Goal: Information Seeking & Learning: Find specific fact

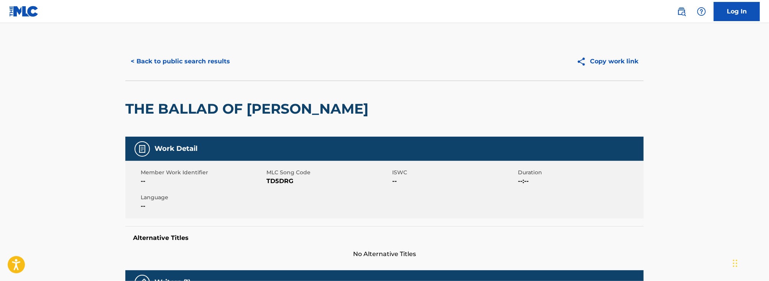
click at [177, 61] on button "< Back to public search results" at bounding box center [180, 61] width 110 height 19
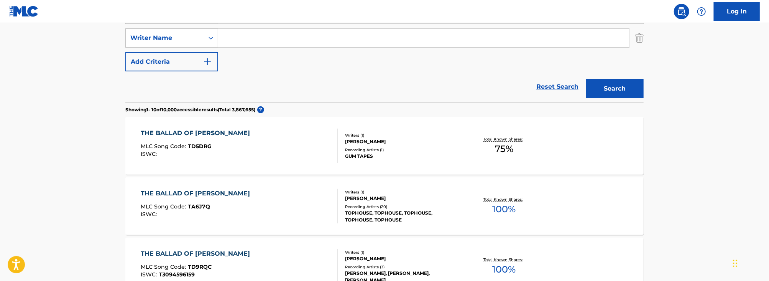
scroll to position [127, 0]
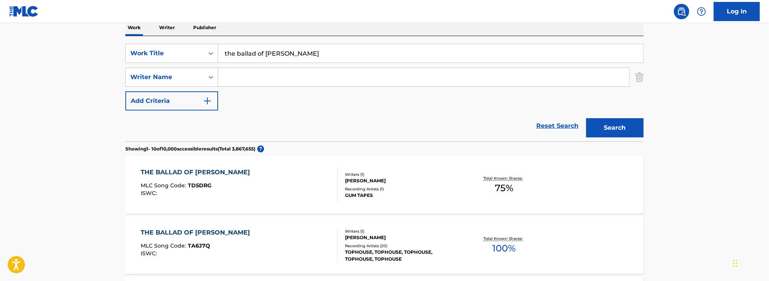
click at [272, 51] on input "the ballad of [PERSON_NAME]" at bounding box center [430, 53] width 425 height 18
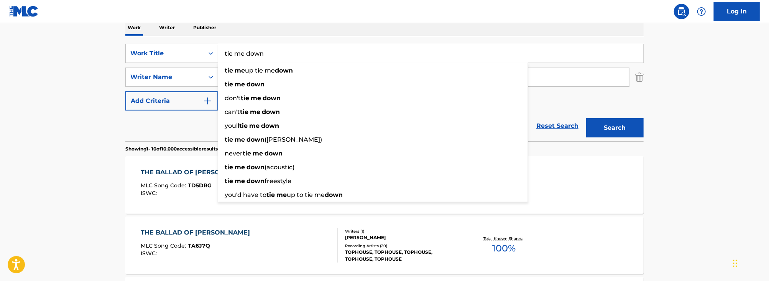
type input "tie me down"
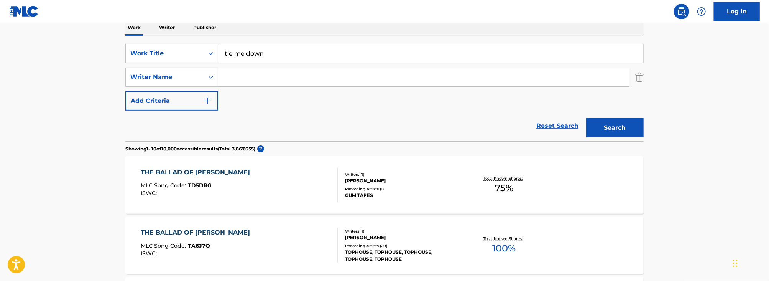
click at [255, 78] on input "Search Form" at bounding box center [423, 77] width 411 height 18
type input "aarons"
click at [586, 118] on button "Search" at bounding box center [615, 127] width 58 height 19
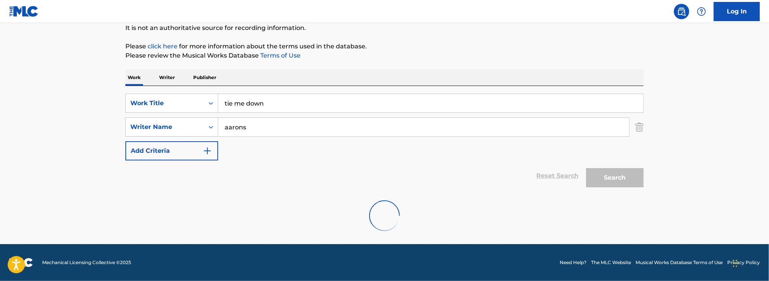
scroll to position [77, 0]
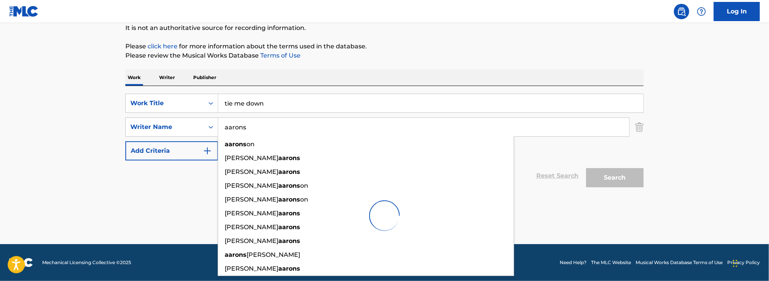
click at [117, 131] on div "The MLC Public Work Search The accuracy and completeness of The MLC's data is d…" at bounding box center [384, 102] width 537 height 275
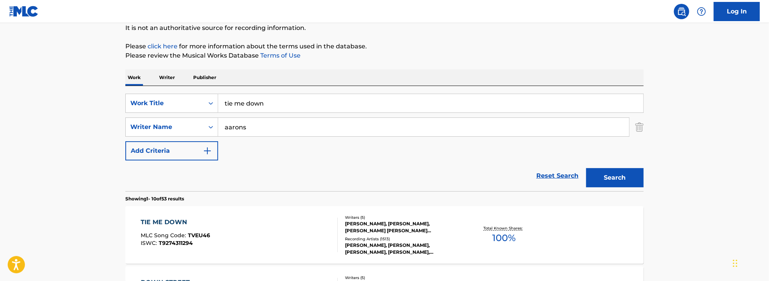
scroll to position [135, 0]
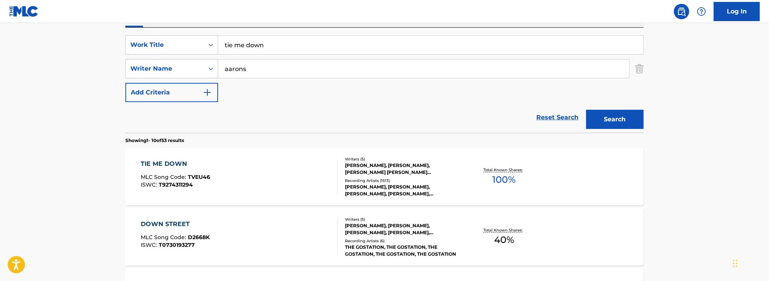
click at [216, 165] on div "TIE ME DOWN MLC Song Code : TVEU46 ISWC : T9274311294" at bounding box center [239, 176] width 197 height 35
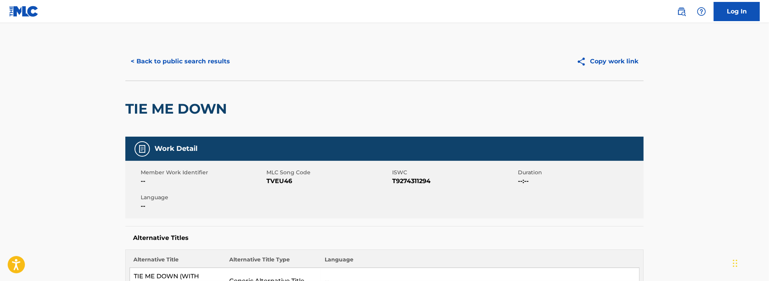
click at [175, 54] on button "< Back to public search results" at bounding box center [180, 61] width 110 height 19
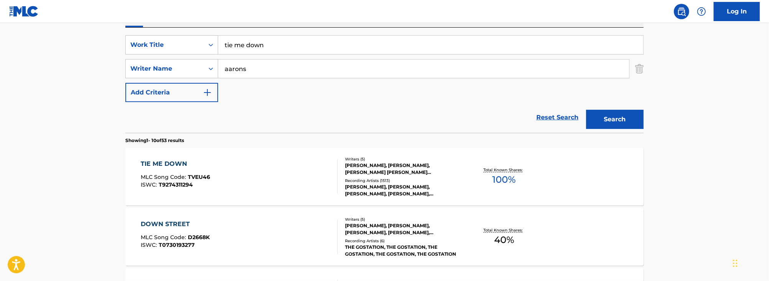
click at [225, 46] on input "tie me down" at bounding box center [430, 45] width 425 height 18
type input "[US_STATE] gray"
click at [227, 67] on input "aarons" at bounding box center [423, 68] width 411 height 18
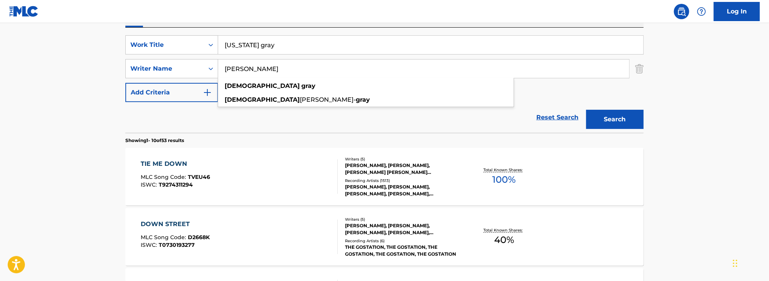
type input "[PERSON_NAME]"
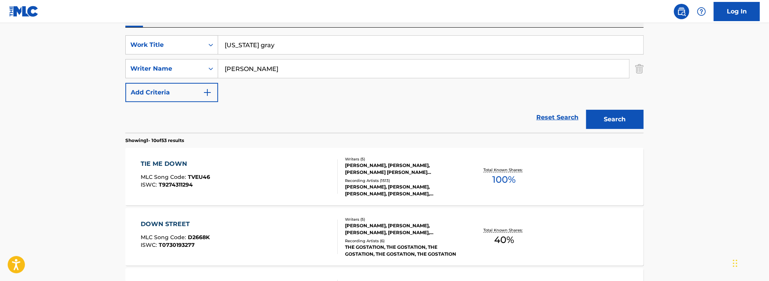
click at [617, 114] on button "Search" at bounding box center [615, 119] width 58 height 19
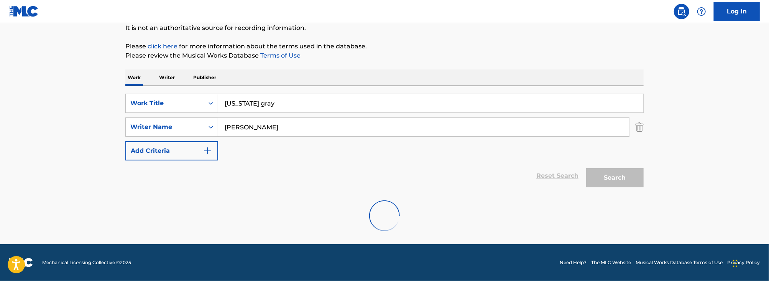
scroll to position [52, 0]
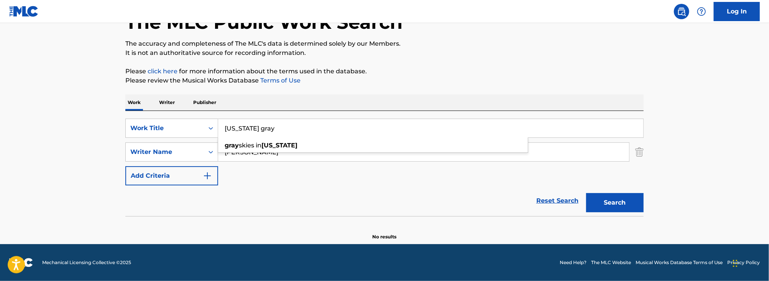
drag, startPoint x: 276, startPoint y: 126, endPoint x: 241, endPoint y: 166, distance: 53.2
click at [241, 166] on div "SearchWithCriteriaef1320c1-e909-4a4f-a878-313706b9309a Work Title [US_STATE] [P…" at bounding box center [384, 151] width 518 height 67
click at [245, 154] on input "[PERSON_NAME]" at bounding box center [423, 152] width 411 height 18
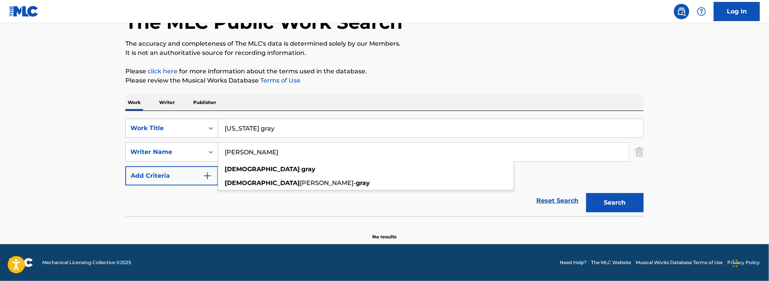
click at [166, 99] on p "Writer" at bounding box center [167, 102] width 20 height 16
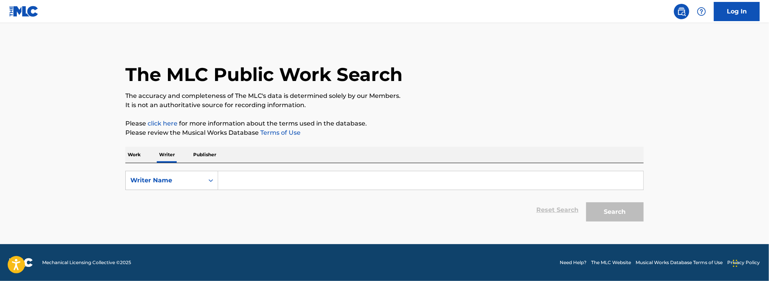
click at [254, 183] on input "Search Form" at bounding box center [430, 180] width 425 height 18
paste input "[PERSON_NAME]"
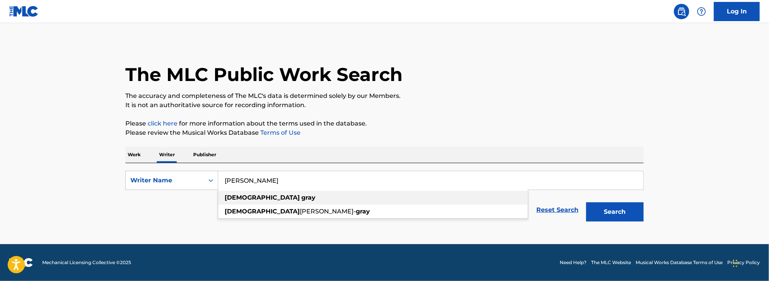
type input "[PERSON_NAME]"
click at [310, 194] on div "[PERSON_NAME]" at bounding box center [373, 198] width 310 height 14
click at [604, 206] on button "Search" at bounding box center [615, 211] width 58 height 19
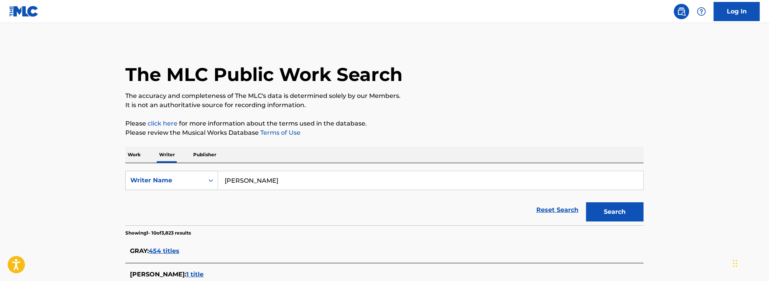
click at [283, 185] on input "[PERSON_NAME]" at bounding box center [430, 180] width 425 height 18
click at [135, 155] on p "Work" at bounding box center [134, 154] width 18 height 16
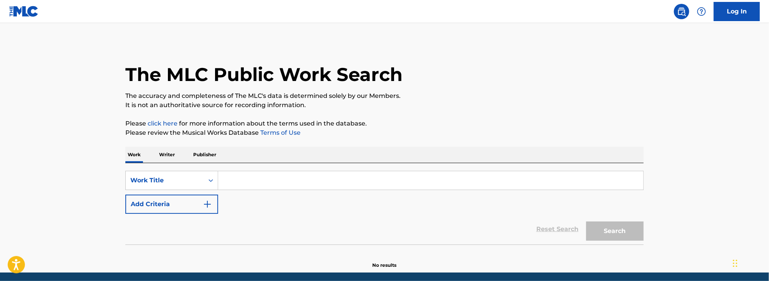
click at [272, 178] on input "Search Form" at bounding box center [430, 180] width 425 height 18
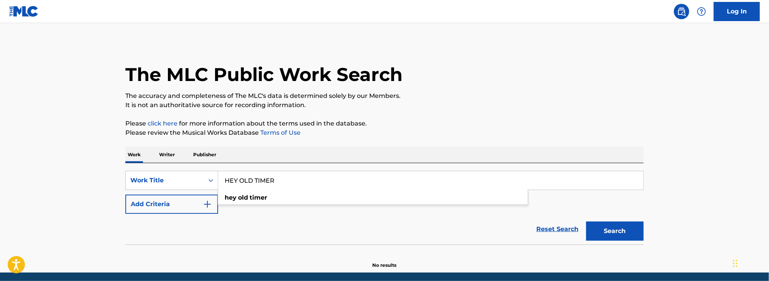
type input "HEY OLD TIMER"
click at [22, 230] on main "The MLC Public Work Search The accuracy and completeness of The MLC's data is d…" at bounding box center [384, 147] width 769 height 249
click at [151, 203] on button "Add Criteria" at bounding box center [171, 203] width 93 height 19
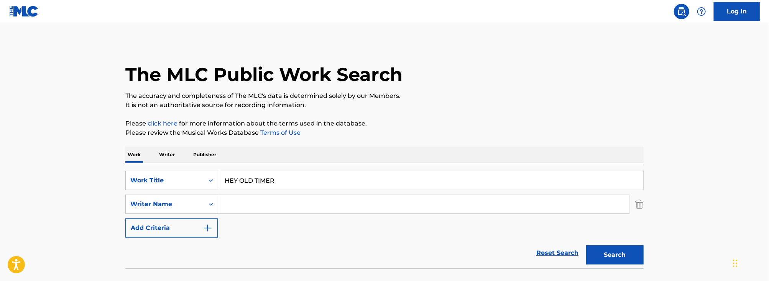
click at [232, 197] on input "Search Form" at bounding box center [423, 204] width 411 height 18
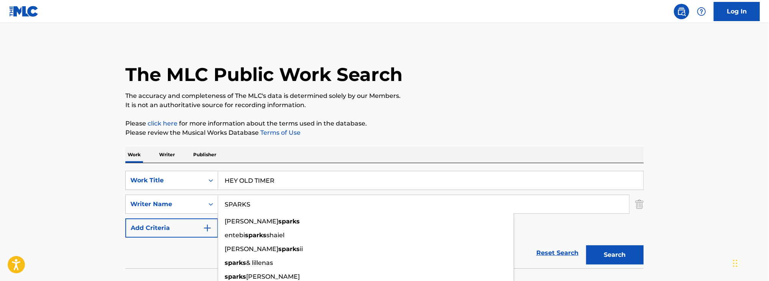
type input "SPARKS"
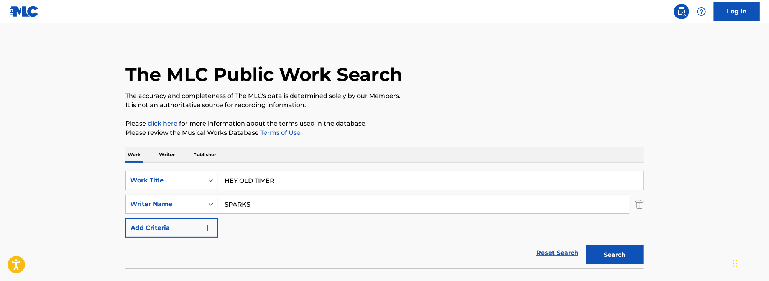
click at [74, 136] on main "The MLC Public Work Search The accuracy and completeness of The MLC's data is d…" at bounding box center [384, 159] width 769 height 273
click at [627, 257] on button "Search" at bounding box center [615, 254] width 58 height 19
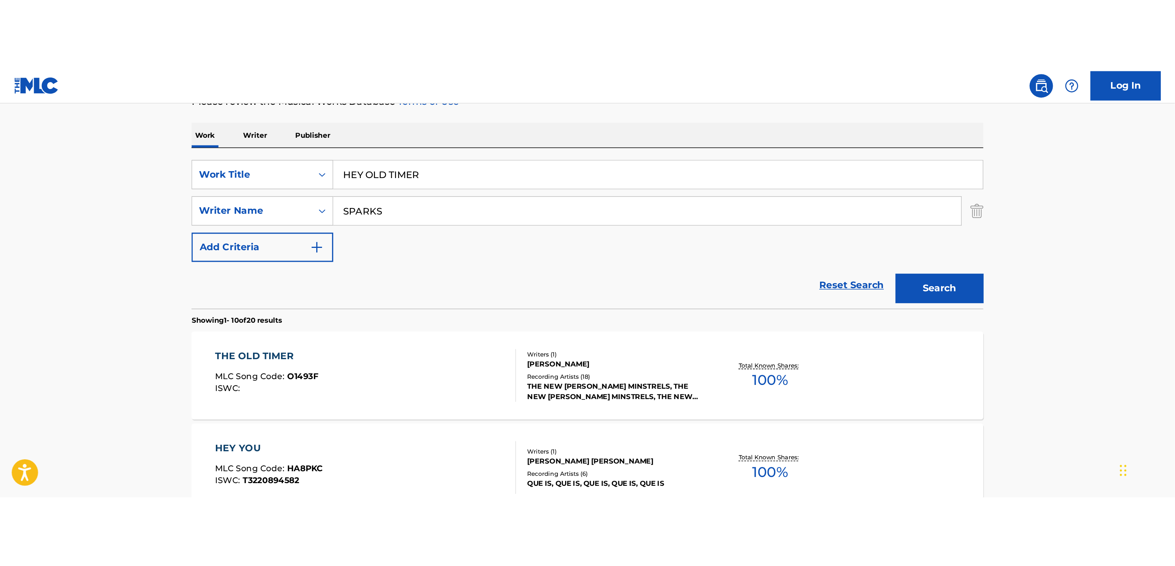
scroll to position [121, 0]
